Goal: Task Accomplishment & Management: Use online tool/utility

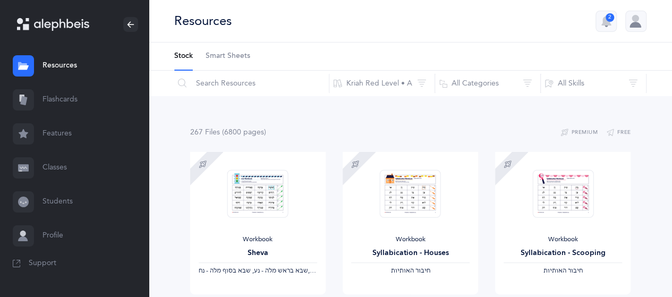
click at [63, 98] on link "Flashcards" at bounding box center [74, 100] width 149 height 34
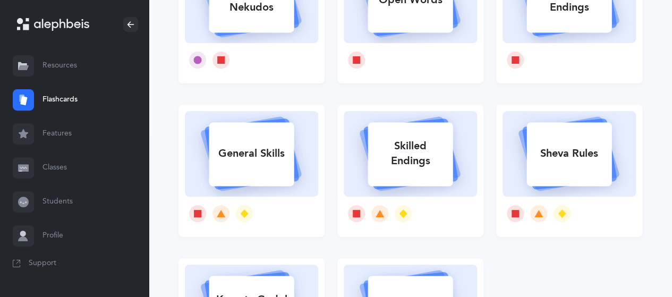
scroll to position [69, 0]
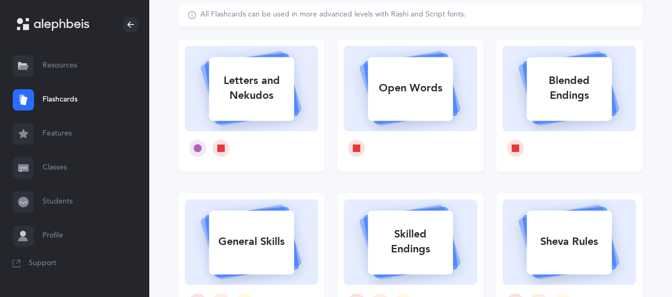
click at [222, 73] on div "Letters and Nekudos" at bounding box center [251, 88] width 85 height 43
select select
select select "single"
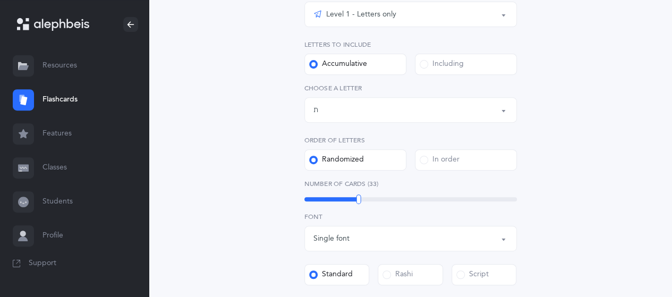
scroll to position [185, 0]
click at [502, 103] on div "Letters up until: ת" at bounding box center [411, 109] width 195 height 18
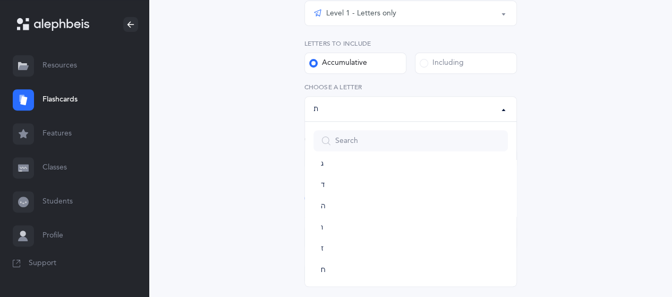
scroll to position [0, 0]
click at [393, 102] on div "Letters up until: ת" at bounding box center [411, 109] width 195 height 18
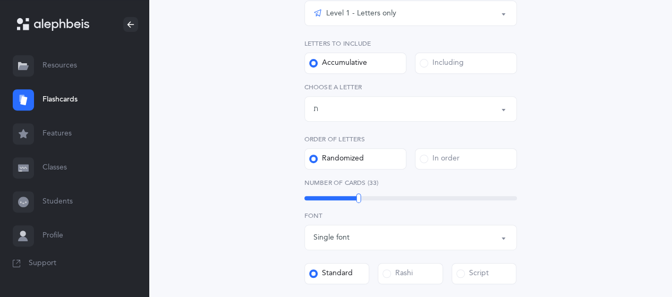
click at [393, 102] on div "Letters up until: ת" at bounding box center [411, 109] width 195 height 18
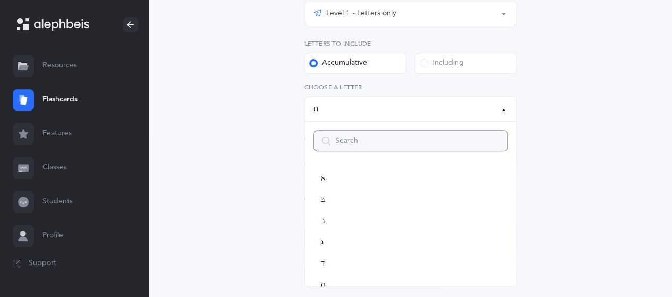
scroll to position [591, 0]
click at [325, 163] on link "ק" at bounding box center [411, 162] width 195 height 21
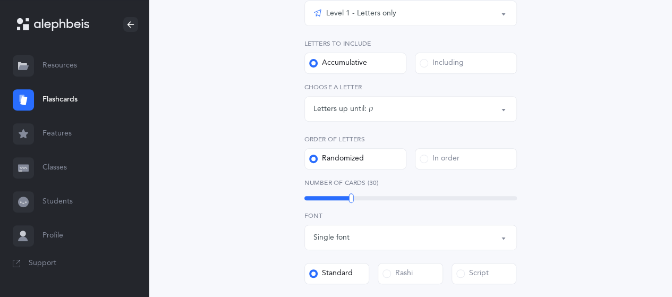
click at [510, 106] on button "Letters up until: [PERSON_NAME]" at bounding box center [411, 109] width 213 height 26
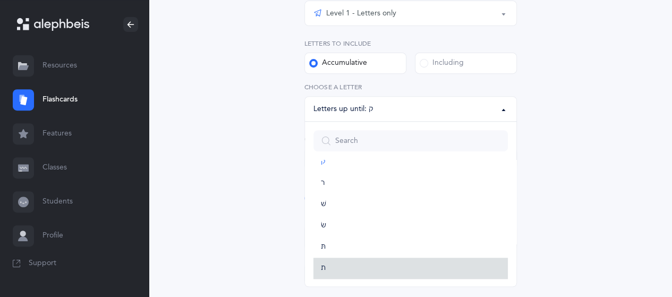
click at [327, 268] on link "ת" at bounding box center [411, 268] width 195 height 21
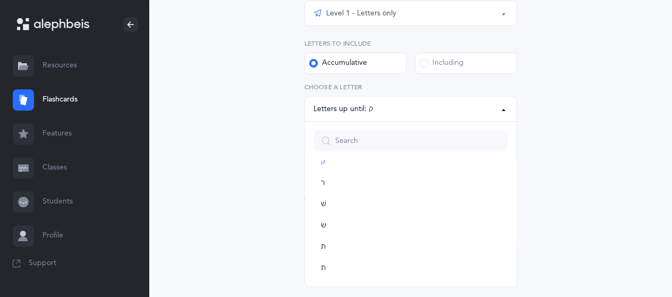
select select "27"
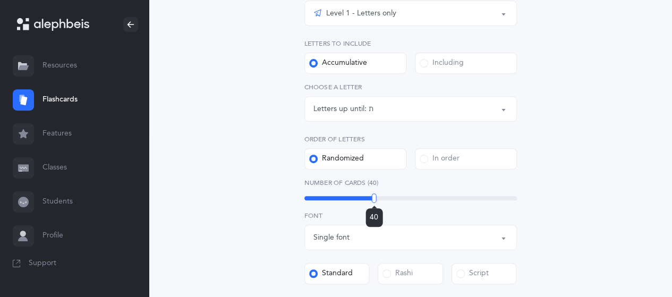
click at [374, 198] on div "40" at bounding box center [411, 198] width 213 height 4
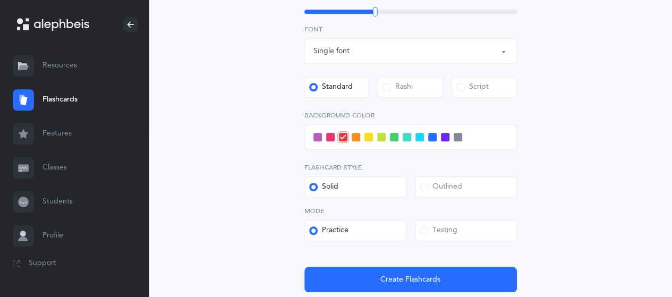
scroll to position [372, 0]
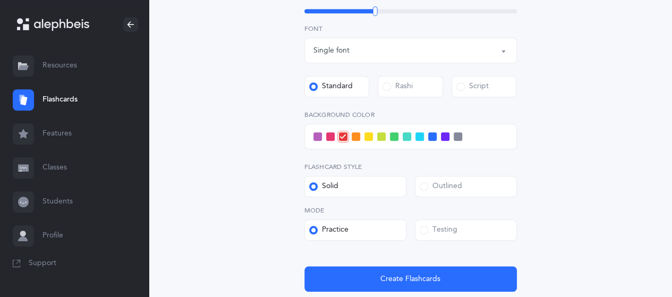
click at [392, 137] on span at bounding box center [394, 136] width 9 height 9
click at [0, 0] on input "checkbox" at bounding box center [0, 0] width 0 height 0
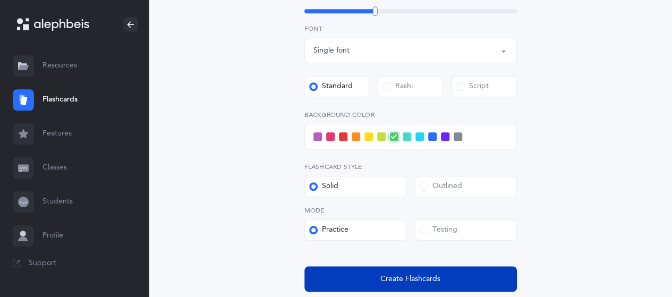
click at [388, 272] on button "Create Flashcards" at bounding box center [411, 279] width 213 height 26
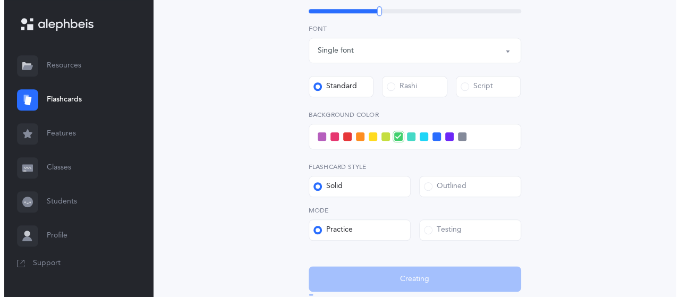
scroll to position [0, 0]
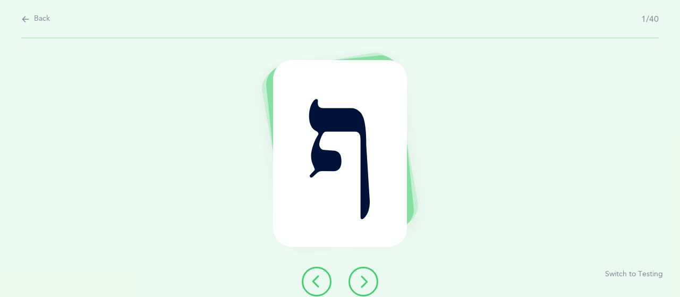
click at [365, 277] on icon at bounding box center [363, 281] width 13 height 13
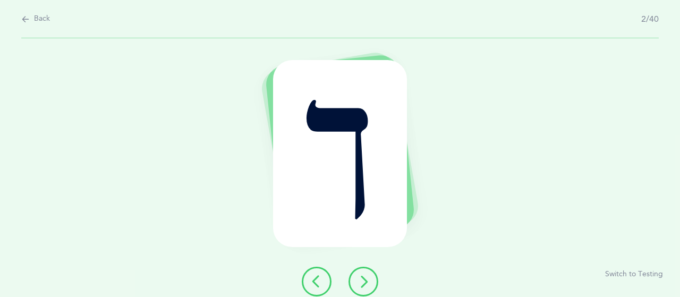
click at [365, 277] on icon at bounding box center [363, 281] width 13 height 13
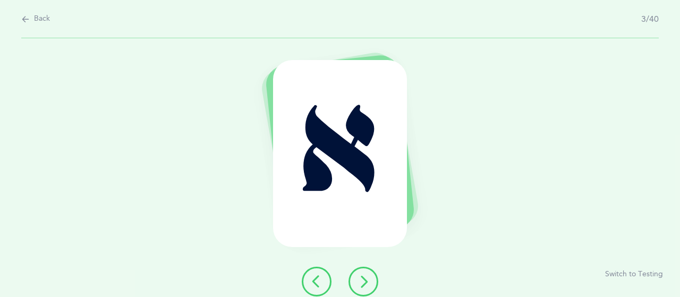
click at [370, 271] on button at bounding box center [364, 282] width 30 height 30
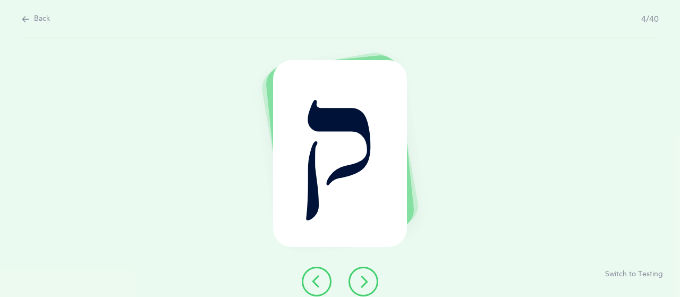
click at [366, 272] on button at bounding box center [364, 282] width 30 height 30
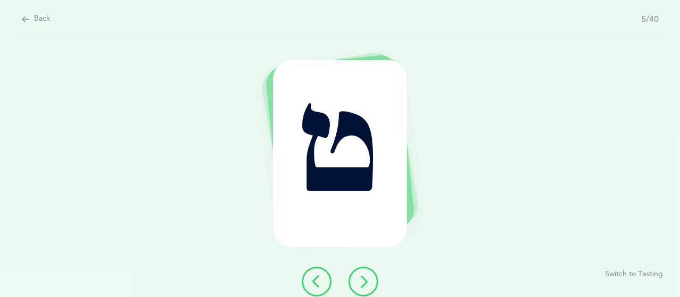
click at [366, 272] on button at bounding box center [364, 282] width 30 height 30
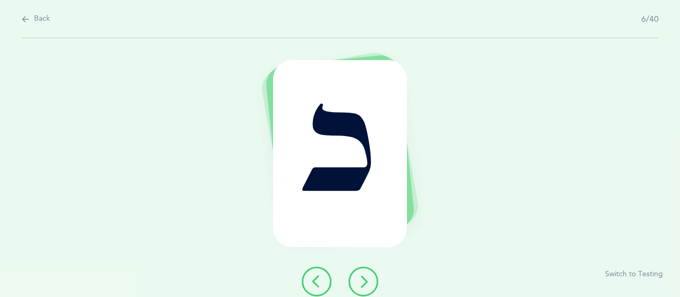
click at [365, 272] on button at bounding box center [364, 282] width 30 height 30
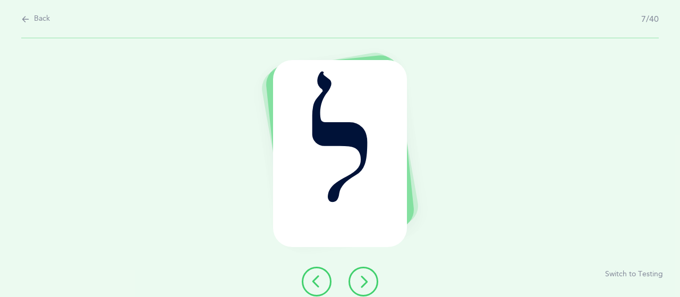
click at [365, 272] on button at bounding box center [364, 282] width 30 height 30
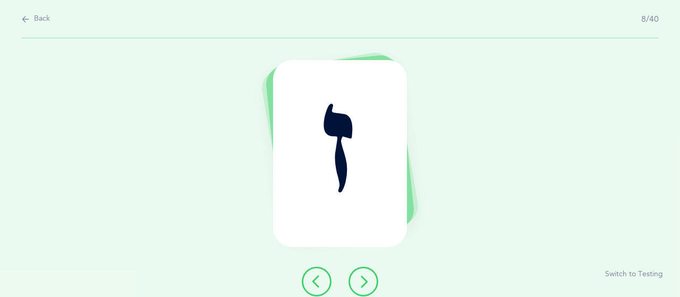
click at [364, 272] on button at bounding box center [364, 282] width 30 height 30
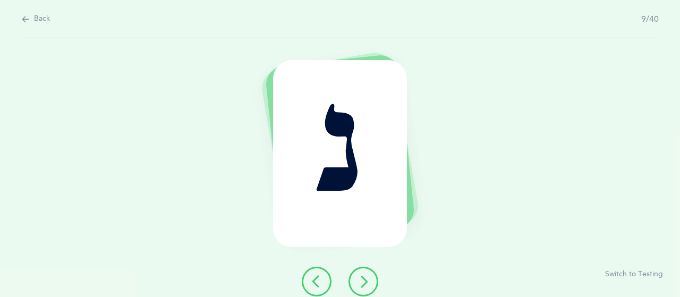
click at [360, 285] on icon at bounding box center [363, 281] width 13 height 13
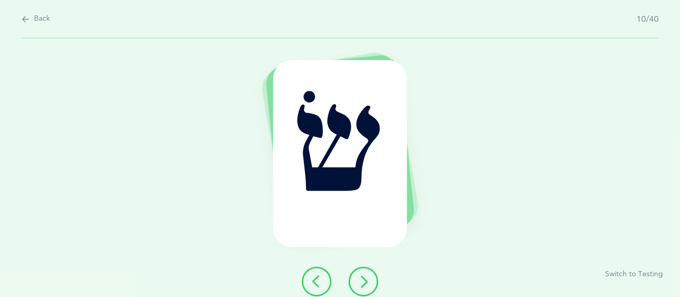
click at [360, 285] on icon at bounding box center [363, 281] width 13 height 13
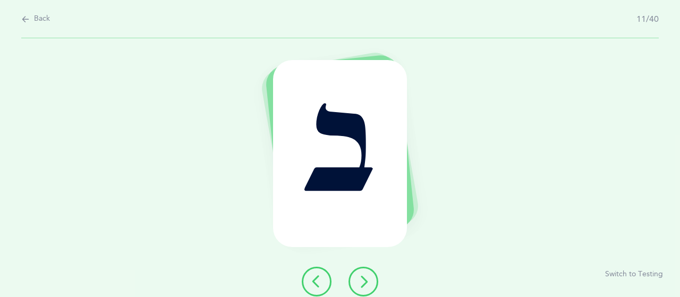
click at [360, 285] on icon at bounding box center [363, 281] width 13 height 13
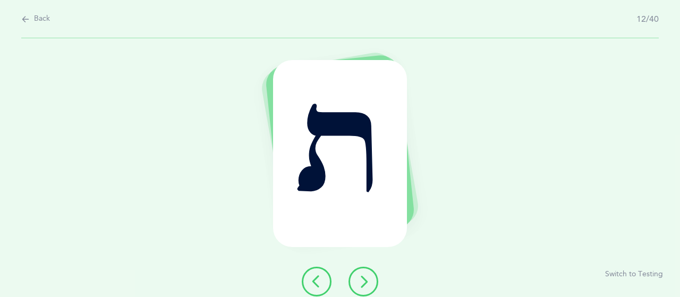
click at [360, 285] on icon at bounding box center [363, 281] width 13 height 13
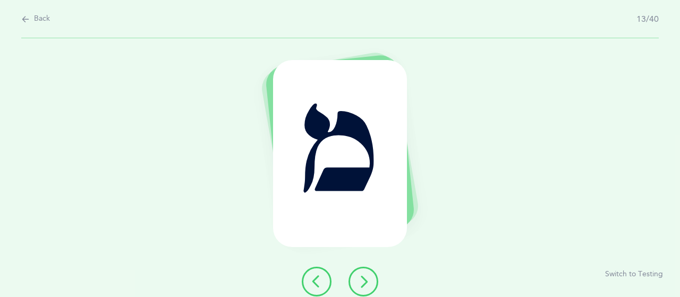
click at [360, 285] on icon at bounding box center [363, 281] width 13 height 13
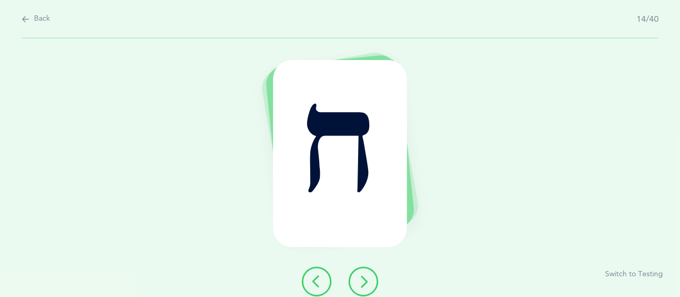
click at [360, 285] on icon at bounding box center [363, 281] width 13 height 13
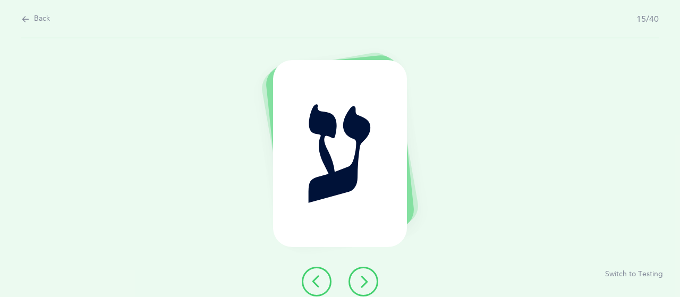
click at [360, 285] on icon at bounding box center [363, 281] width 13 height 13
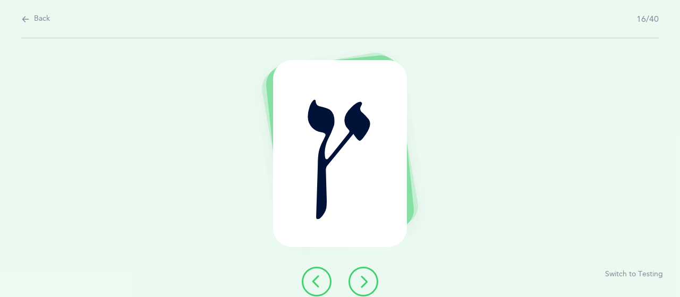
click at [360, 285] on icon at bounding box center [363, 281] width 13 height 13
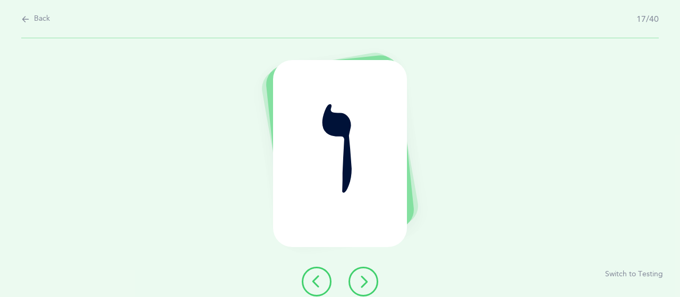
click at [360, 285] on icon at bounding box center [363, 281] width 13 height 13
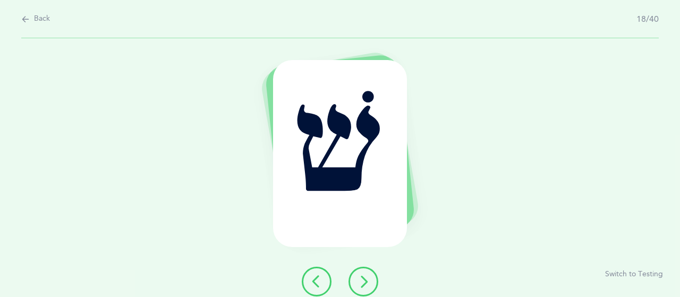
click at [360, 285] on icon at bounding box center [363, 281] width 13 height 13
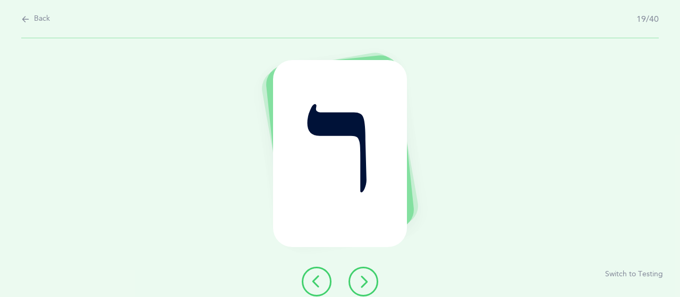
click at [360, 285] on icon at bounding box center [363, 281] width 13 height 13
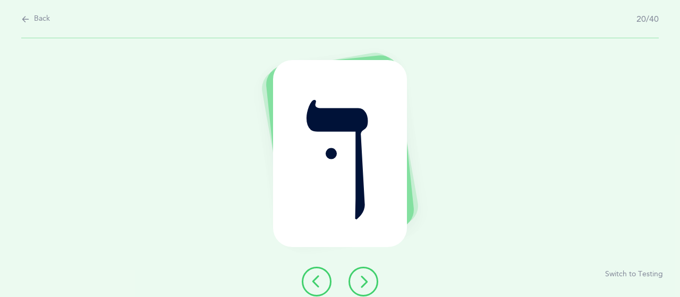
click at [360, 285] on icon at bounding box center [363, 281] width 13 height 13
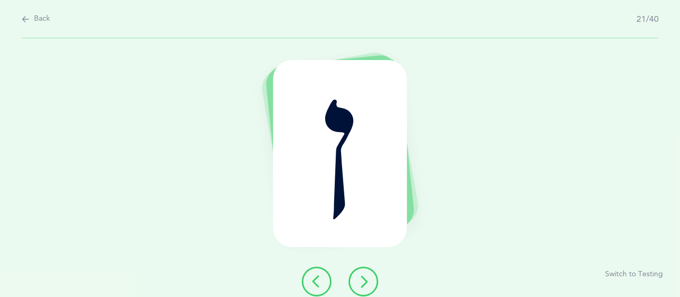
click at [360, 285] on icon at bounding box center [363, 281] width 13 height 13
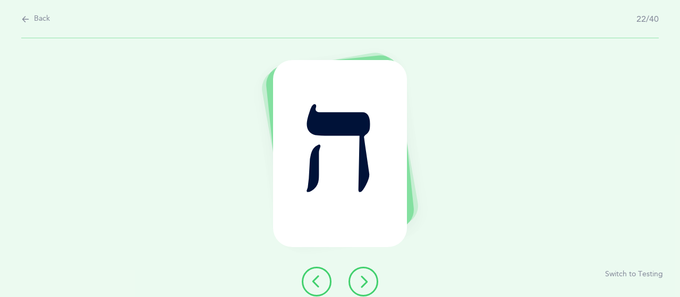
click at [360, 285] on icon at bounding box center [363, 281] width 13 height 13
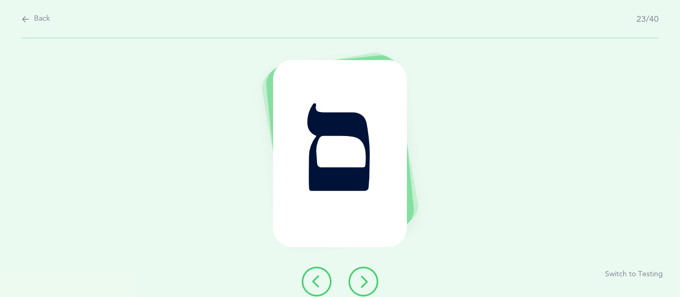
click at [360, 285] on icon at bounding box center [363, 281] width 13 height 13
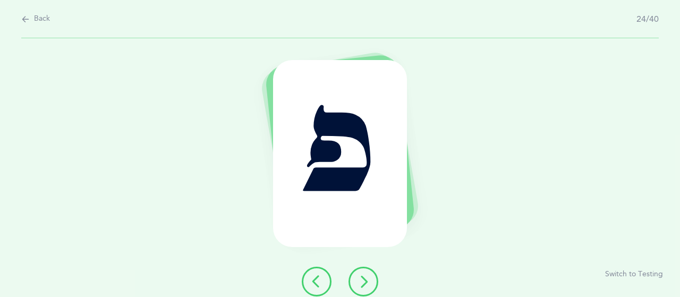
click at [360, 285] on icon at bounding box center [363, 281] width 13 height 13
click at [356, 285] on button at bounding box center [364, 282] width 30 height 30
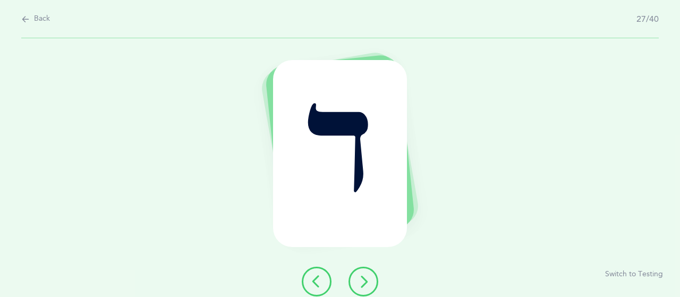
click at [356, 285] on button at bounding box center [364, 282] width 30 height 30
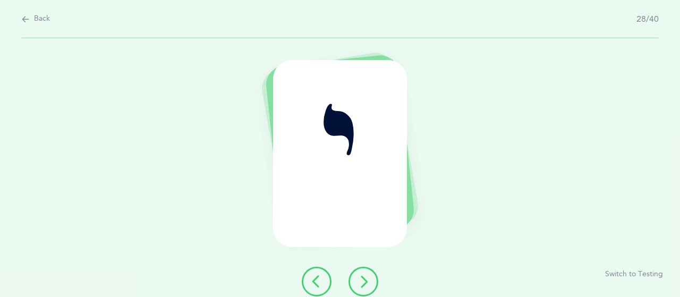
click at [356, 285] on button at bounding box center [364, 282] width 30 height 30
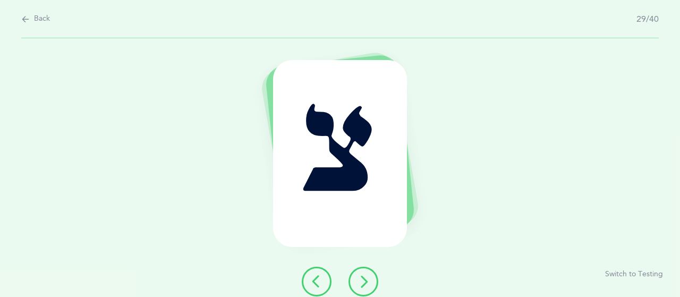
click at [356, 285] on button at bounding box center [364, 282] width 30 height 30
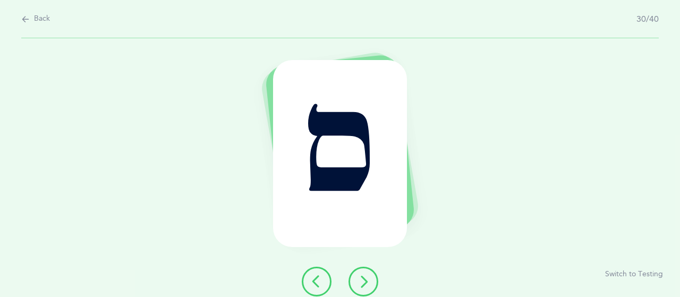
click at [356, 285] on button at bounding box center [364, 282] width 30 height 30
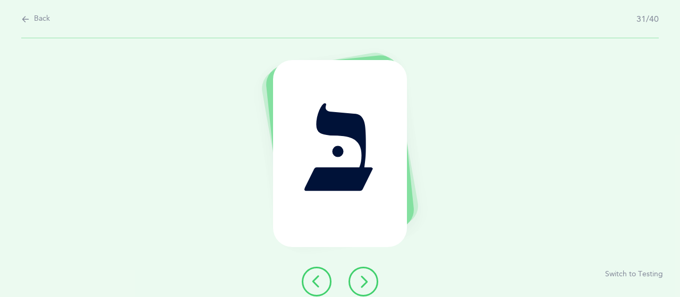
click at [356, 285] on button at bounding box center [364, 282] width 30 height 30
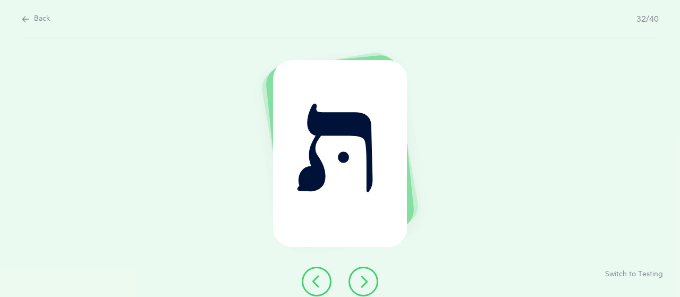
click at [356, 285] on button at bounding box center [364, 282] width 30 height 30
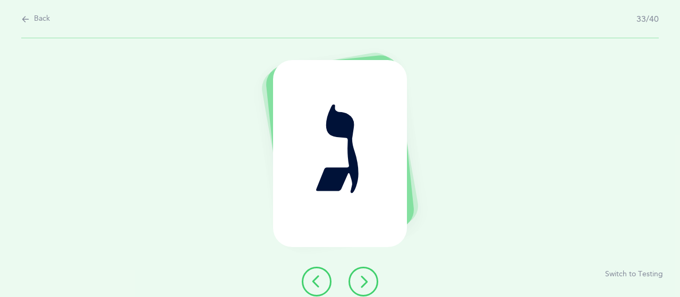
click at [356, 285] on button at bounding box center [364, 282] width 30 height 30
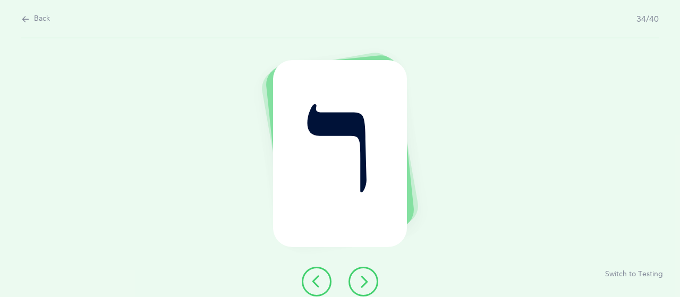
click at [356, 285] on button at bounding box center [364, 282] width 30 height 30
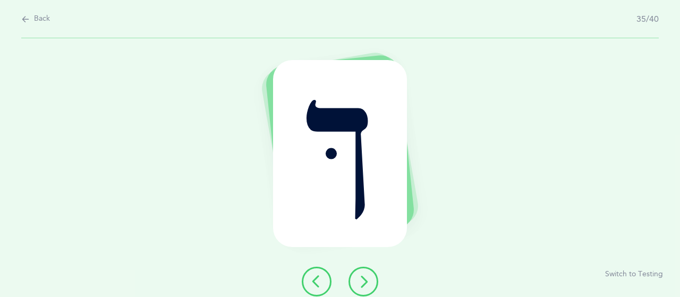
click at [356, 285] on button at bounding box center [364, 282] width 30 height 30
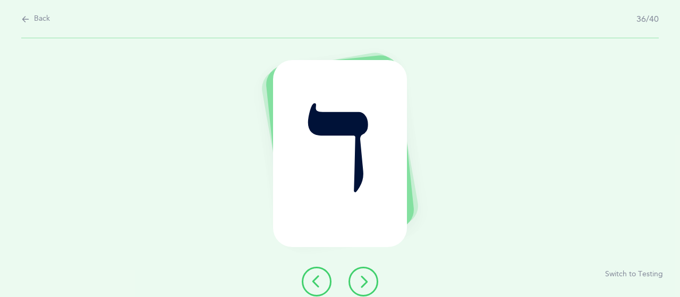
click at [356, 285] on button at bounding box center [364, 282] width 30 height 30
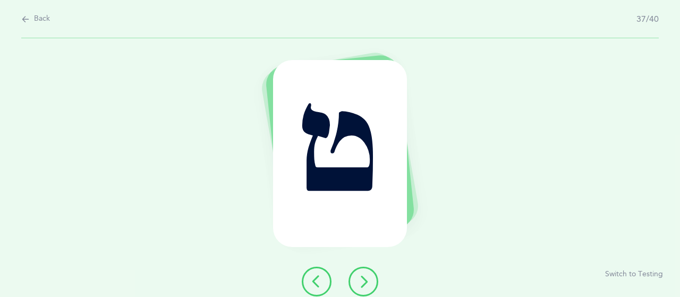
click at [356, 285] on button at bounding box center [364, 282] width 30 height 30
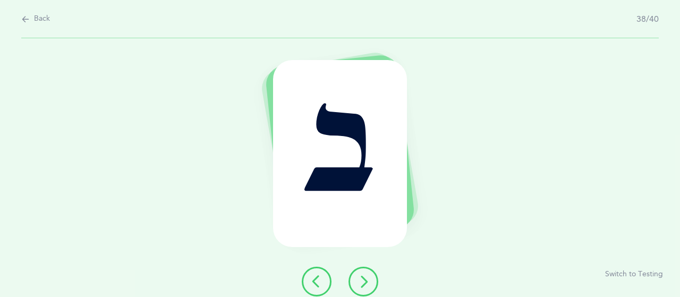
click at [356, 285] on button at bounding box center [364, 282] width 30 height 30
